Goal: Information Seeking & Learning: Learn about a topic

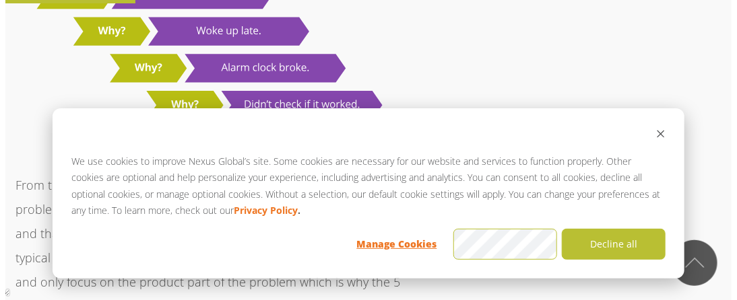
scroll to position [1617, 0]
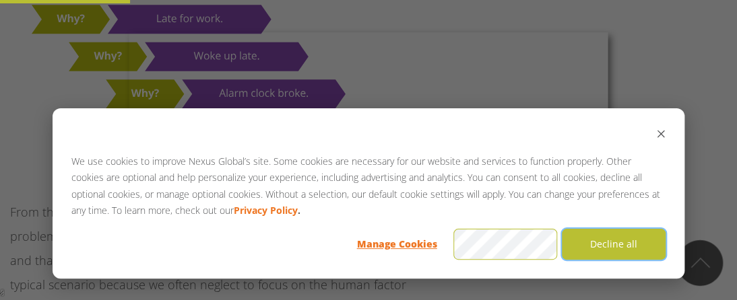
click at [608, 247] on button "Decline all" at bounding box center [614, 244] width 104 height 31
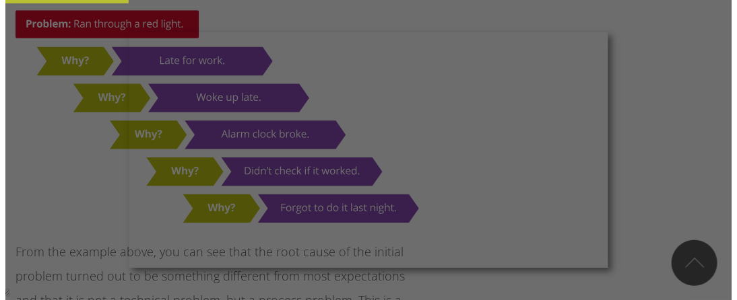
scroll to position [1550, 0]
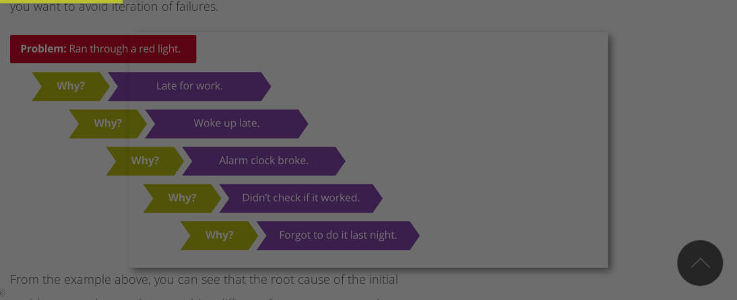
click at [614, 61] on div at bounding box center [372, 151] width 745 height 303
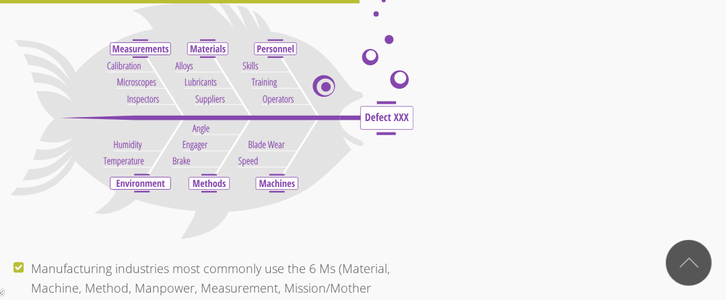
scroll to position [4579, 0]
